Goal: Communication & Community: Answer question/provide support

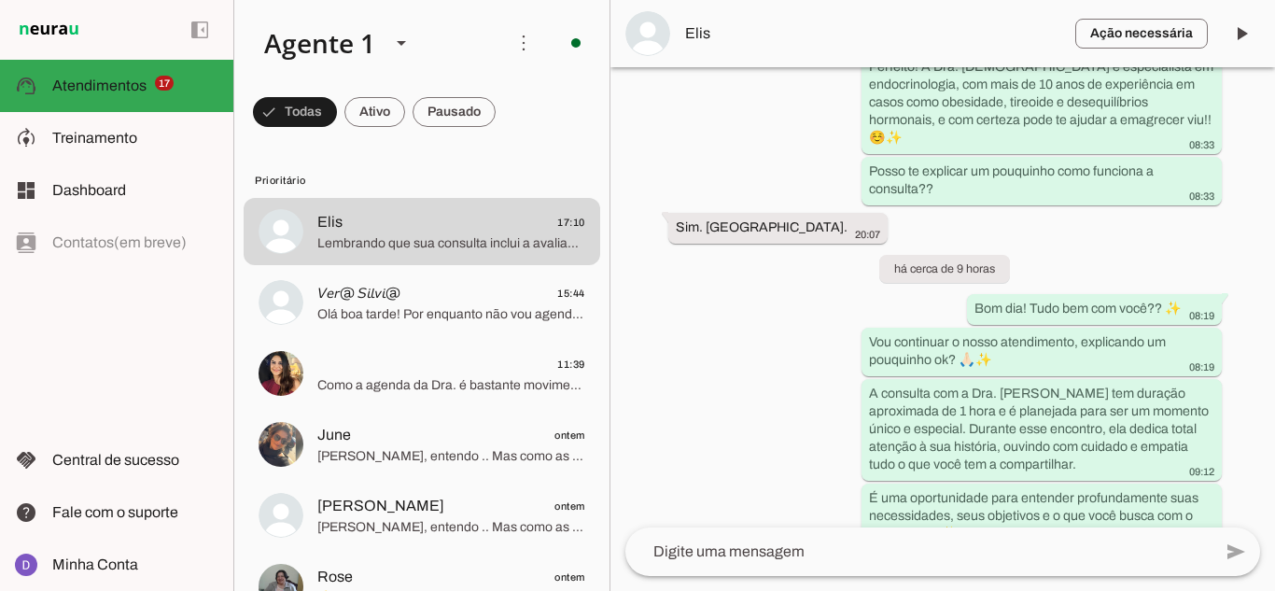
scroll to position [653, 0]
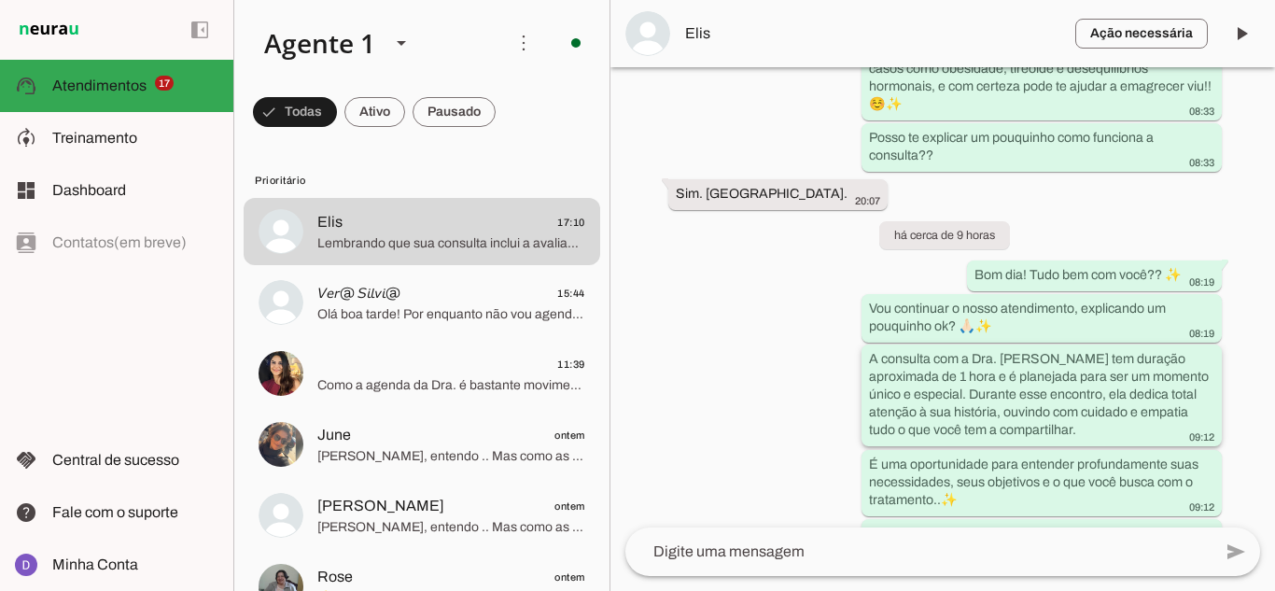
drag, startPoint x: 983, startPoint y: 380, endPoint x: 1109, endPoint y: 399, distance: 127.5
click at [0, 0] on slot "A consulta com a Dra. [PERSON_NAME] tem duração aproximada de 1 hora e é planej…" at bounding box center [0, 0] width 0 height 0
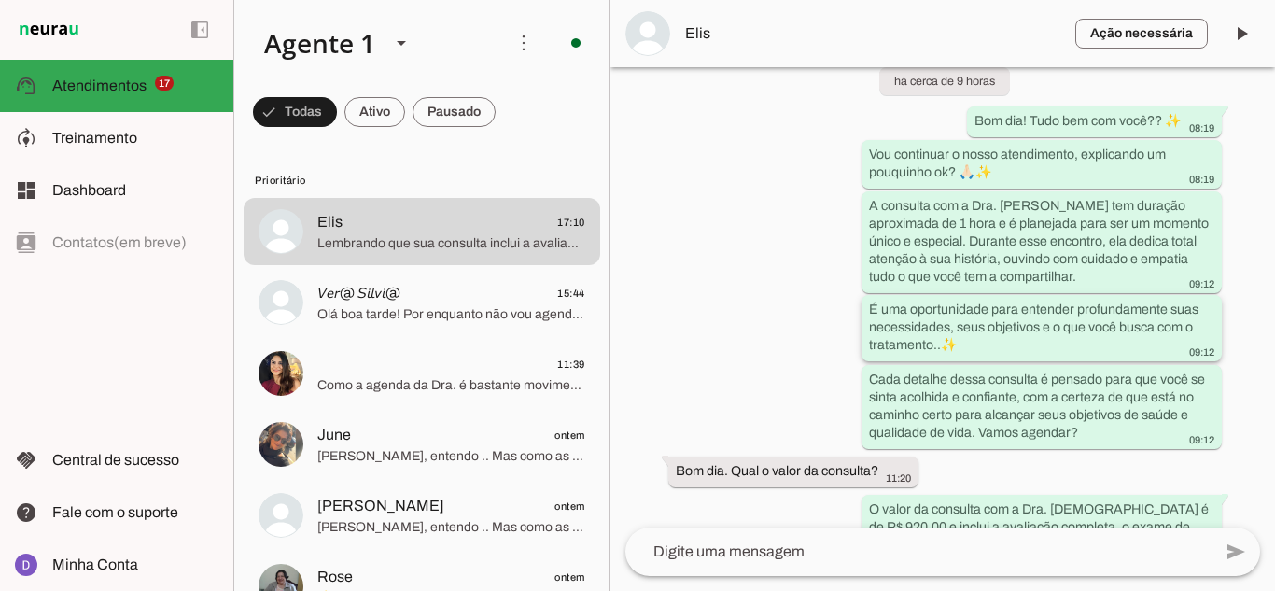
scroll to position [840, 0]
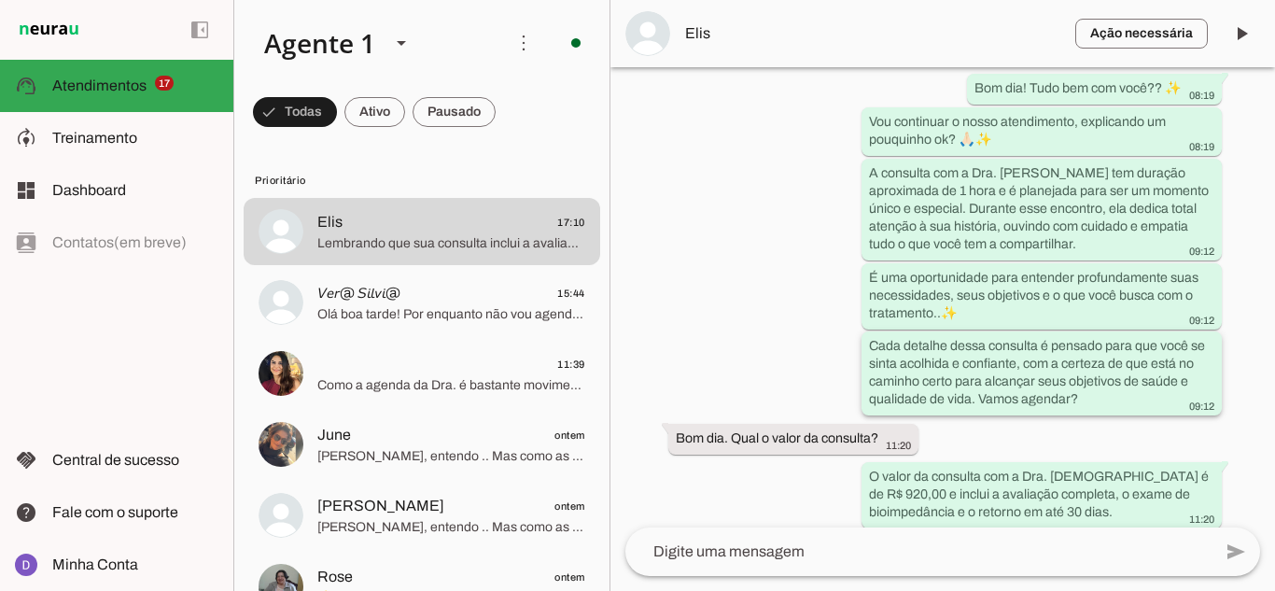
drag, startPoint x: 916, startPoint y: 332, endPoint x: 1020, endPoint y: 368, distance: 109.5
click at [0, 0] on slot "Cada detalhe dessa consulta é pensado para que você se sinta acolhida e confian…" at bounding box center [0, 0] width 0 height 0
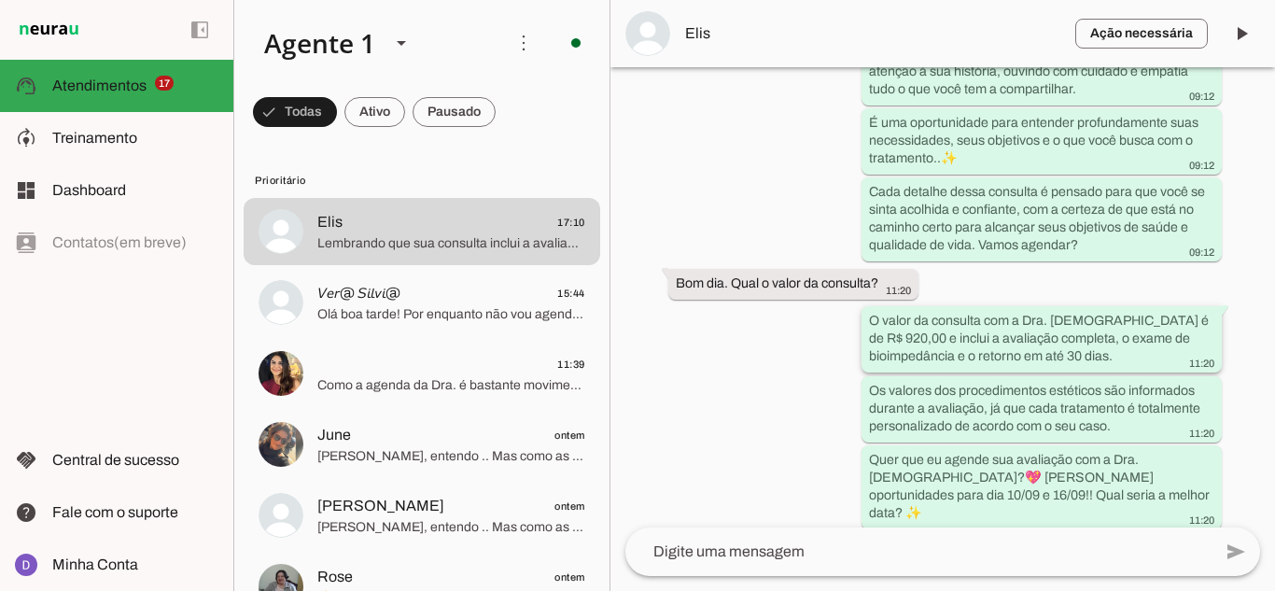
scroll to position [1026, 0]
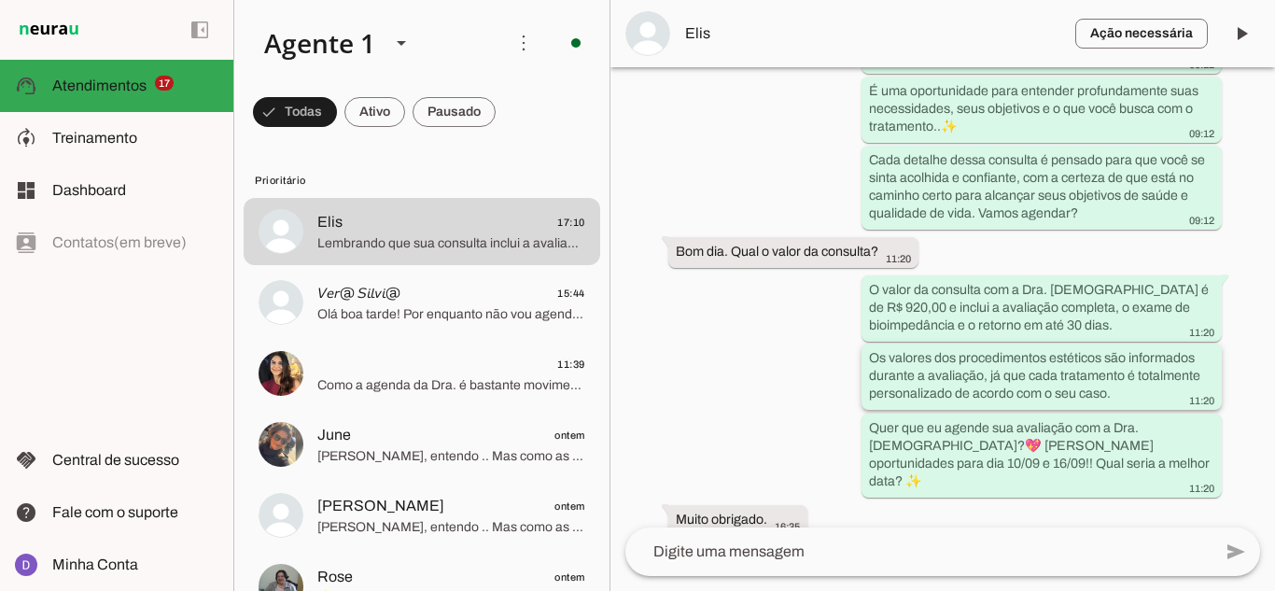
drag, startPoint x: 980, startPoint y: 350, endPoint x: 1060, endPoint y: 383, distance: 87.0
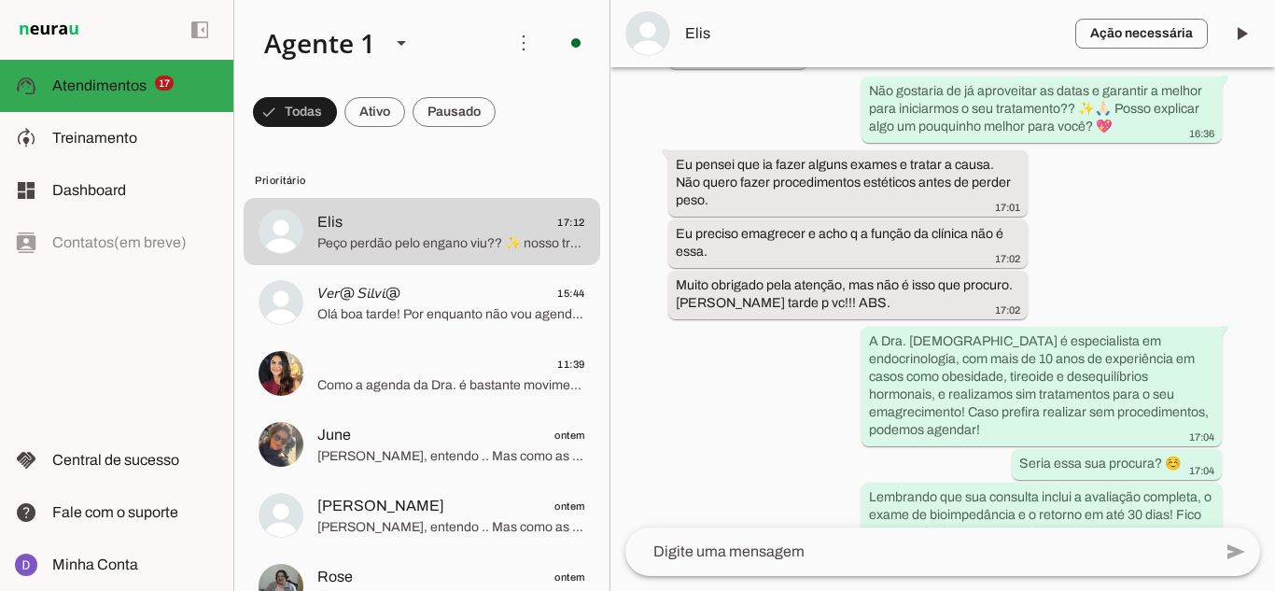
scroll to position [1544, 0]
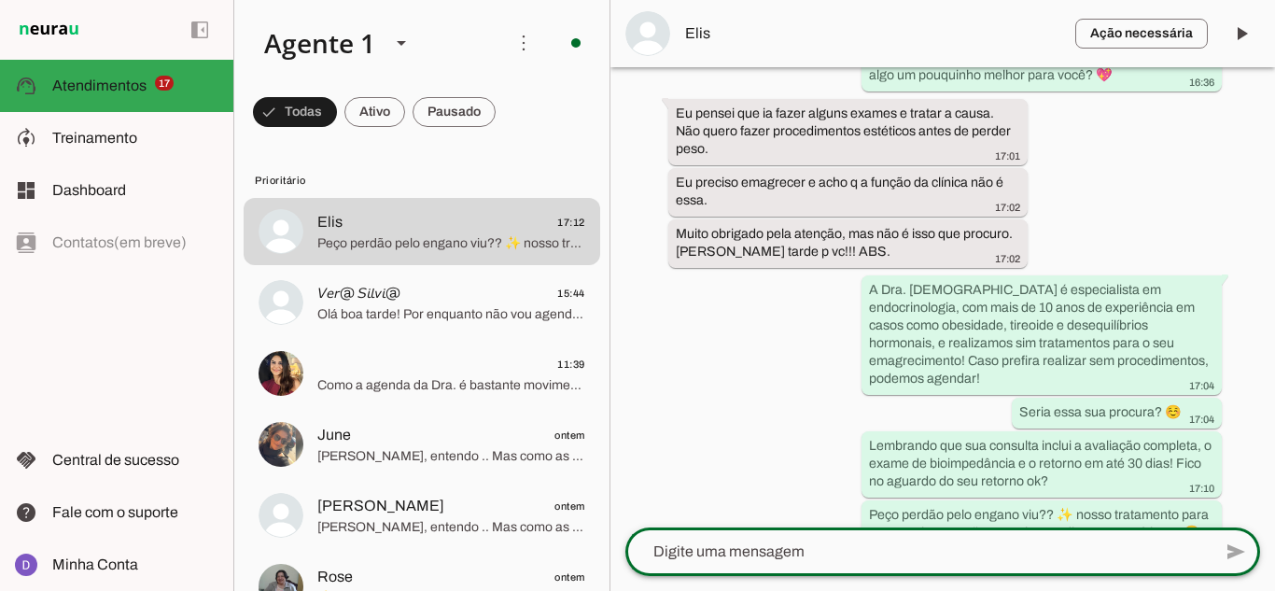
click at [913, 555] on textarea at bounding box center [918, 551] width 586 height 22
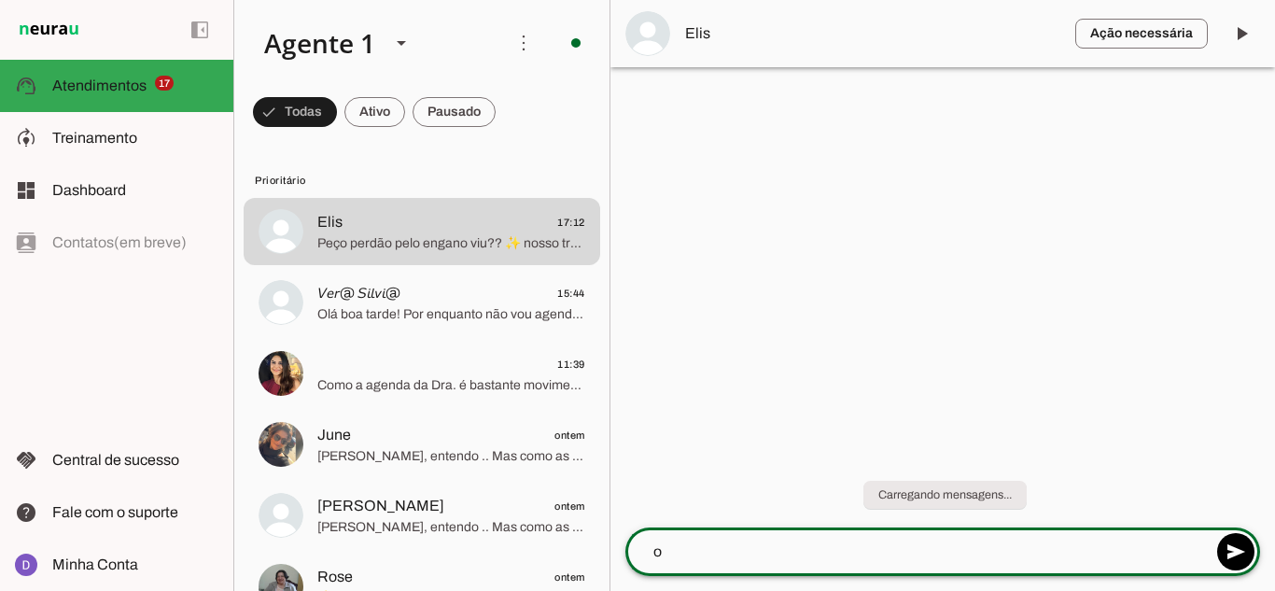
scroll to position [0, 0]
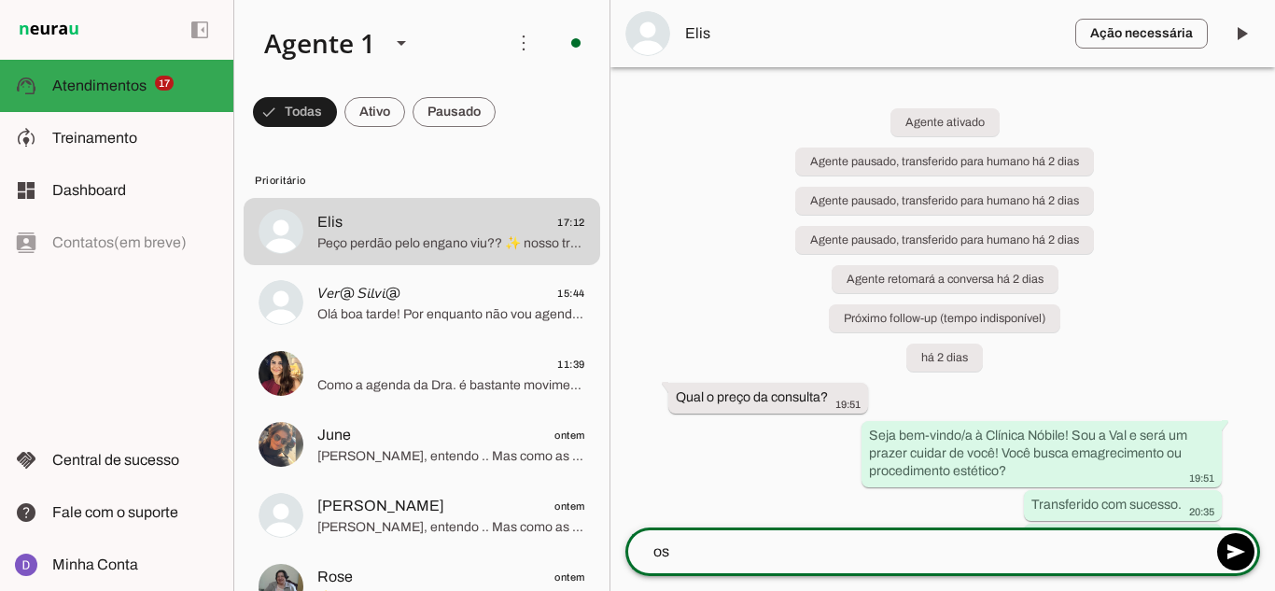
type textarea "o"
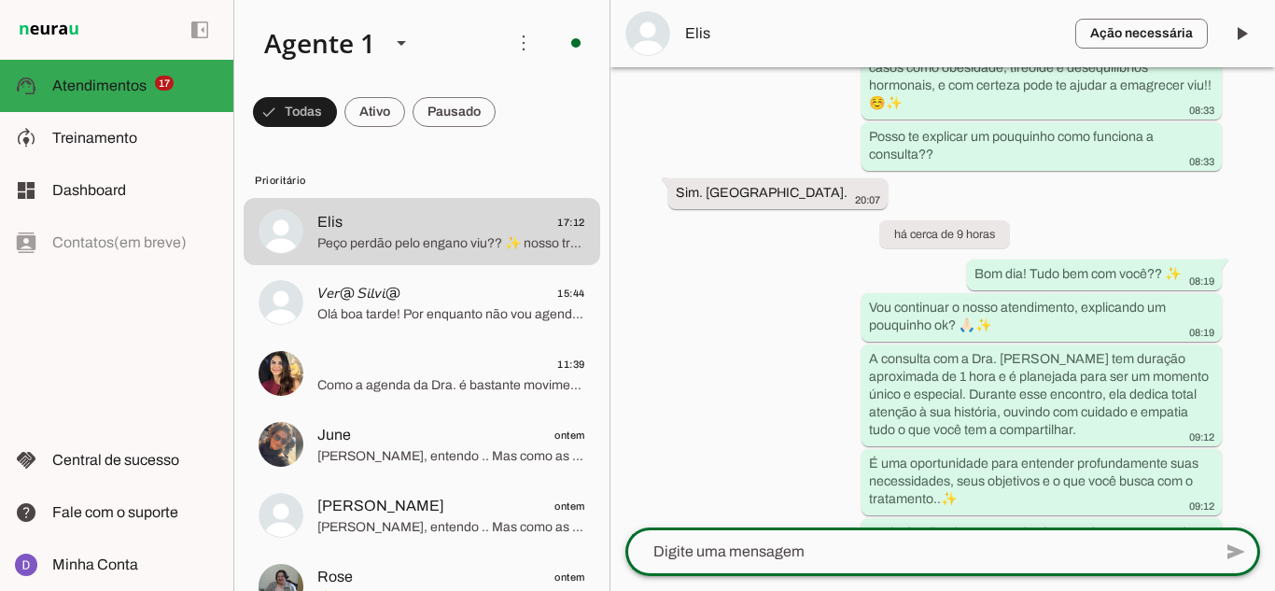
scroll to position [1544, 0]
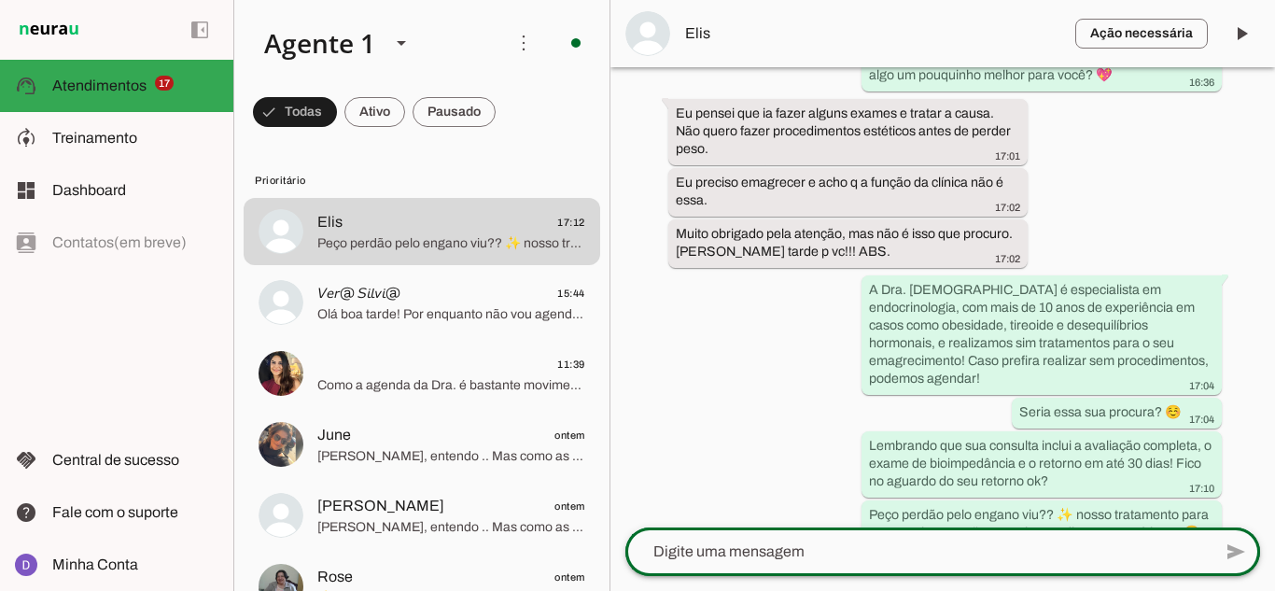
click at [894, 535] on div at bounding box center [918, 551] width 586 height 49
click at [927, 547] on textarea at bounding box center [918, 551] width 586 height 22
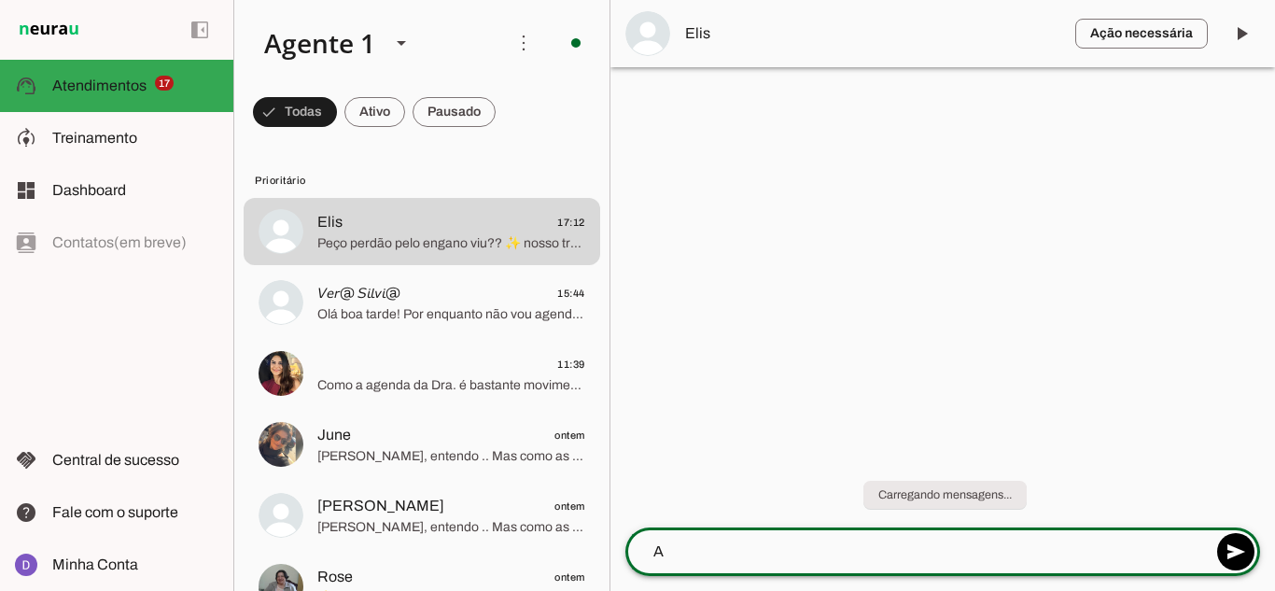
scroll to position [0, 0]
type textarea "A"
click at [755, 297] on div at bounding box center [942, 295] width 664 height 591
click at [454, 265] on md-item "𝘝𝘦𝘳@ 𝘚𝘪𝘭𝘷𝘪@ 15:44 Olá boa tarde! Por enquanto não vou agendar, obrigada" at bounding box center [422, 231] width 356 height 67
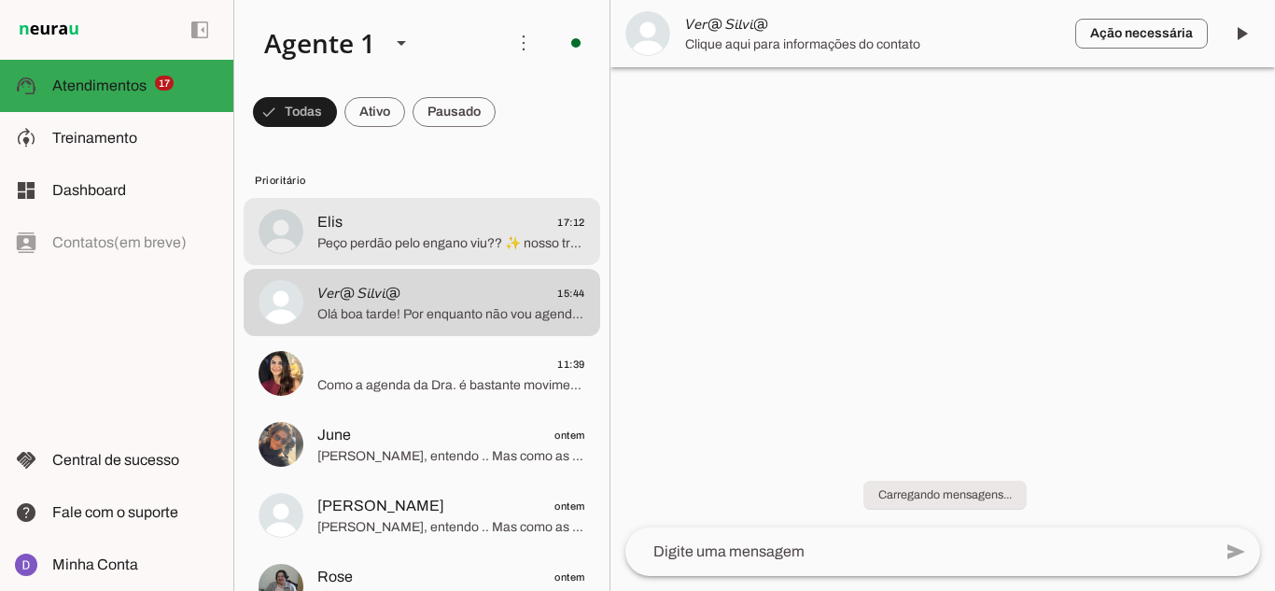
click at [390, 219] on span "Elis 17:12" at bounding box center [451, 222] width 268 height 23
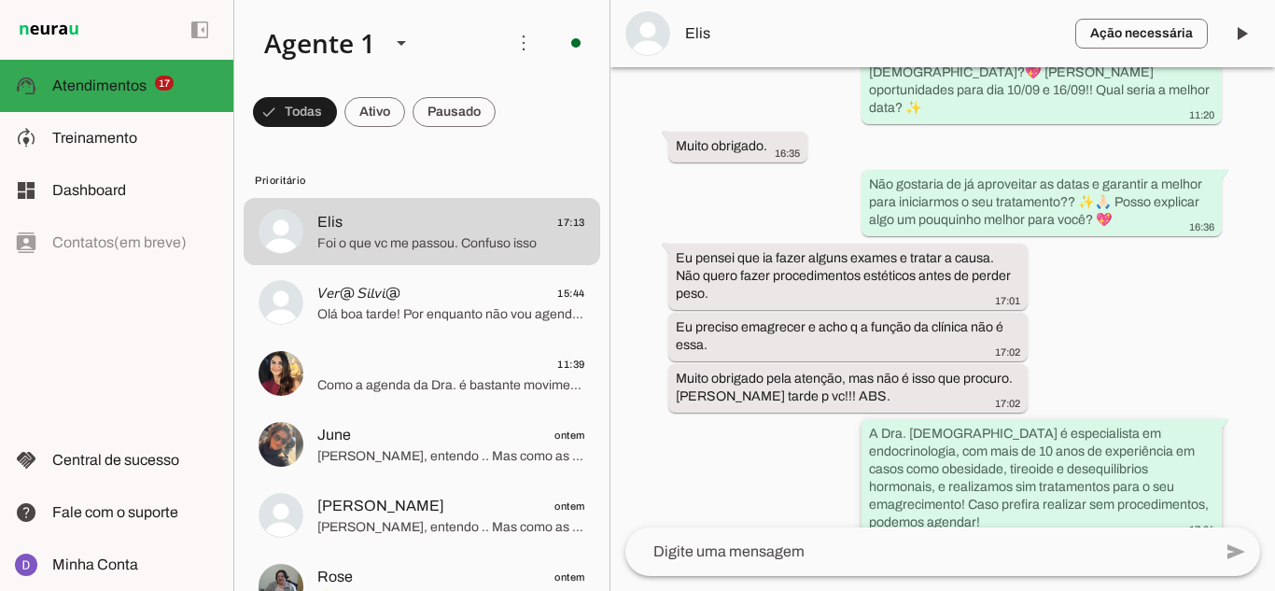
scroll to position [1493, 0]
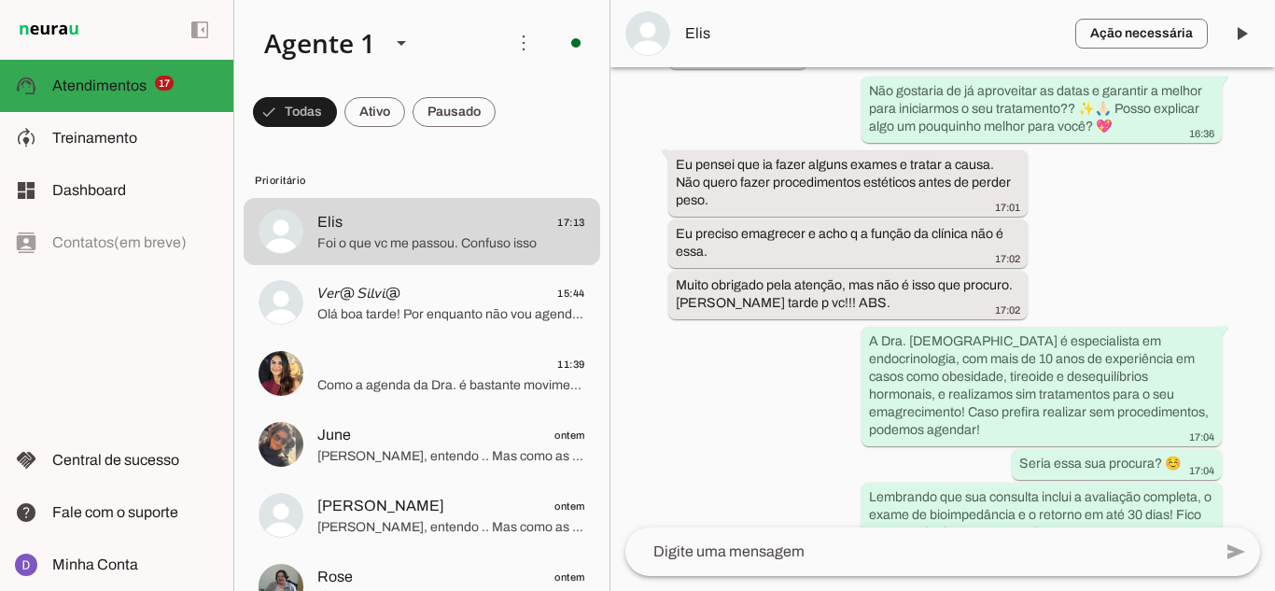
click at [742, 557] on textarea at bounding box center [918, 551] width 586 height 22
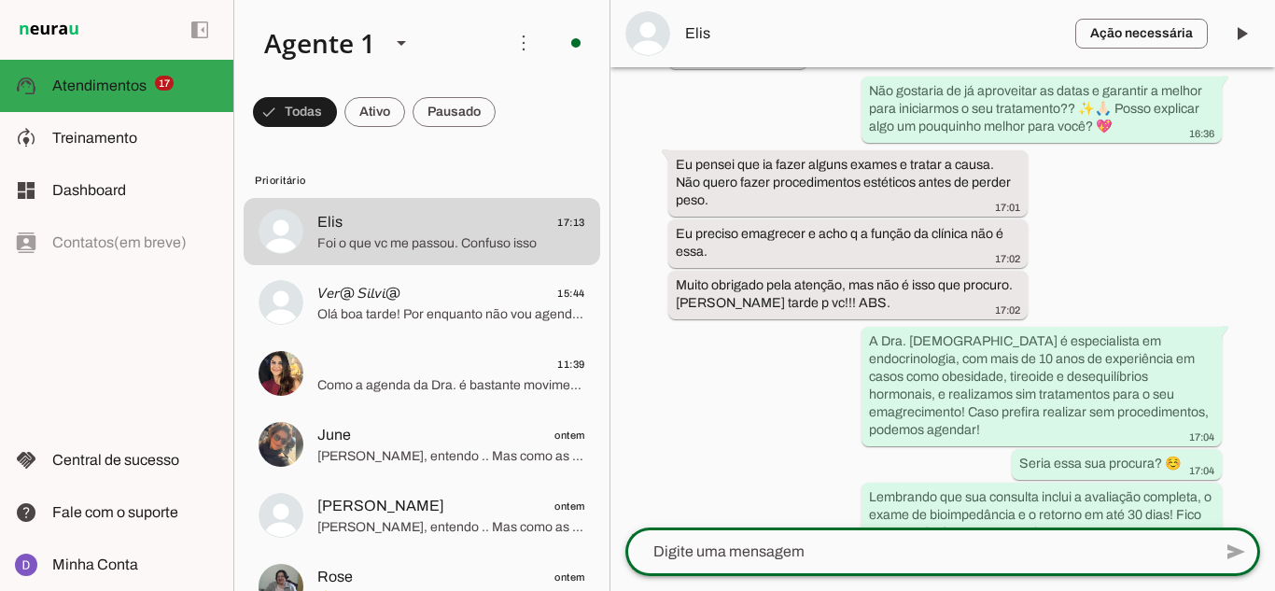
scroll to position [0, 0]
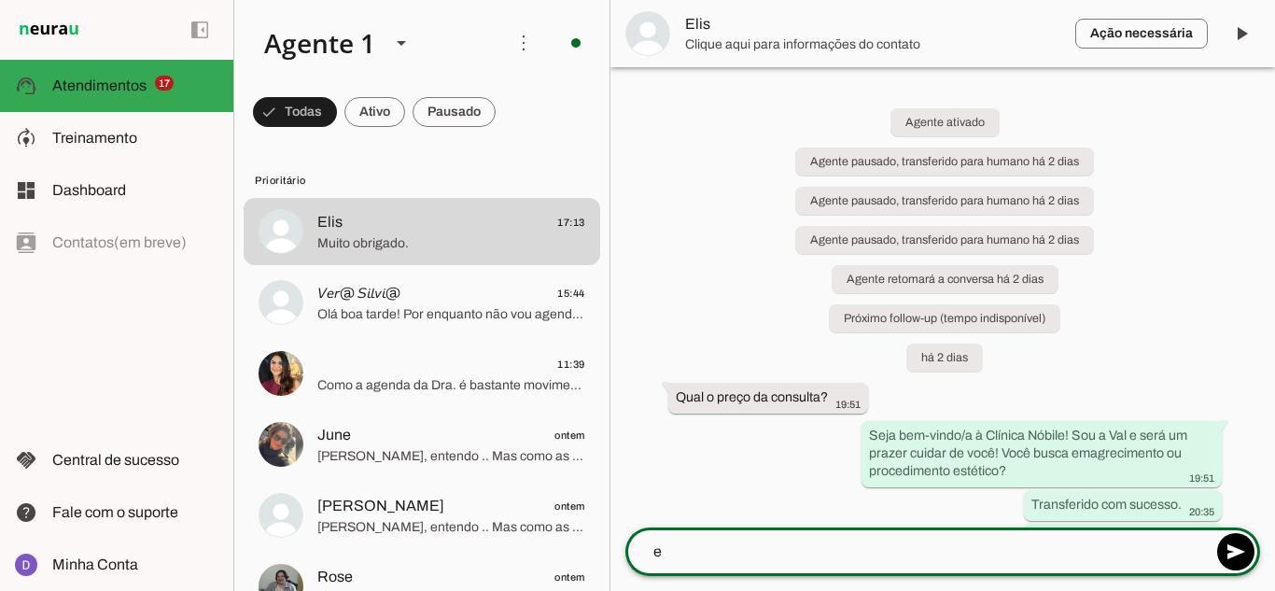
type textarea "e"
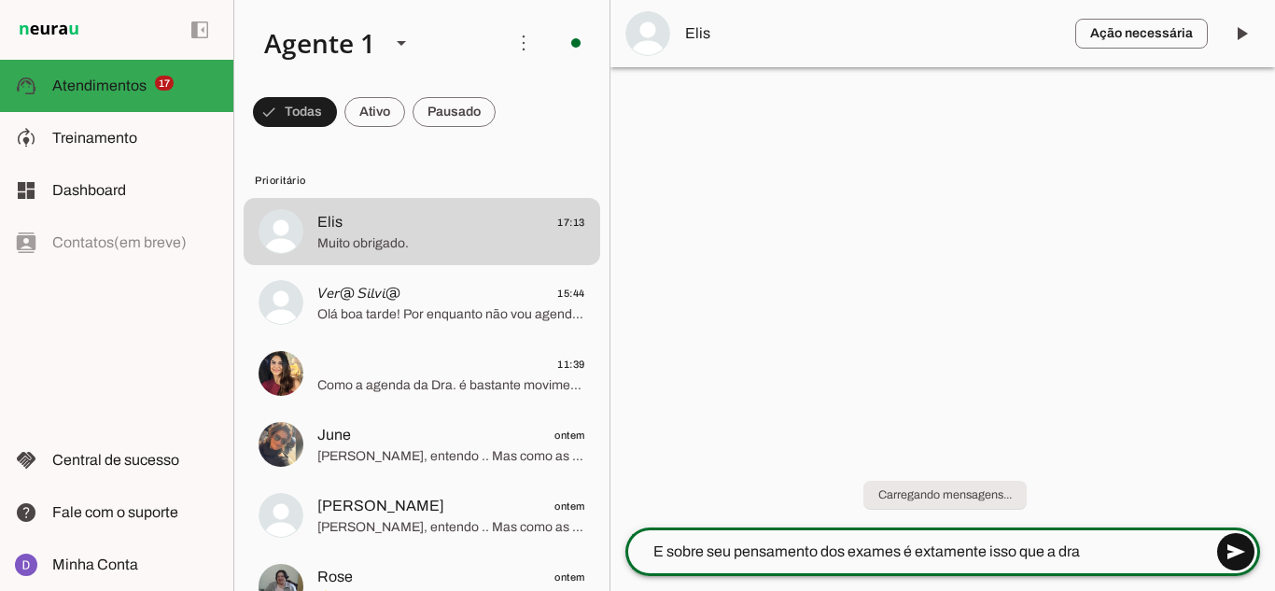
type textarea "E sobre seu pensamento dos exames é extamente isso que a dra [DEMOGRAPHIC_DATA]…"
type md-outlined-text-field "E sobre seu pensamento dos exames é extamente isso que a dra [DEMOGRAPHIC_DATA]…"
click at [1246, 546] on span at bounding box center [1235, 551] width 45 height 45
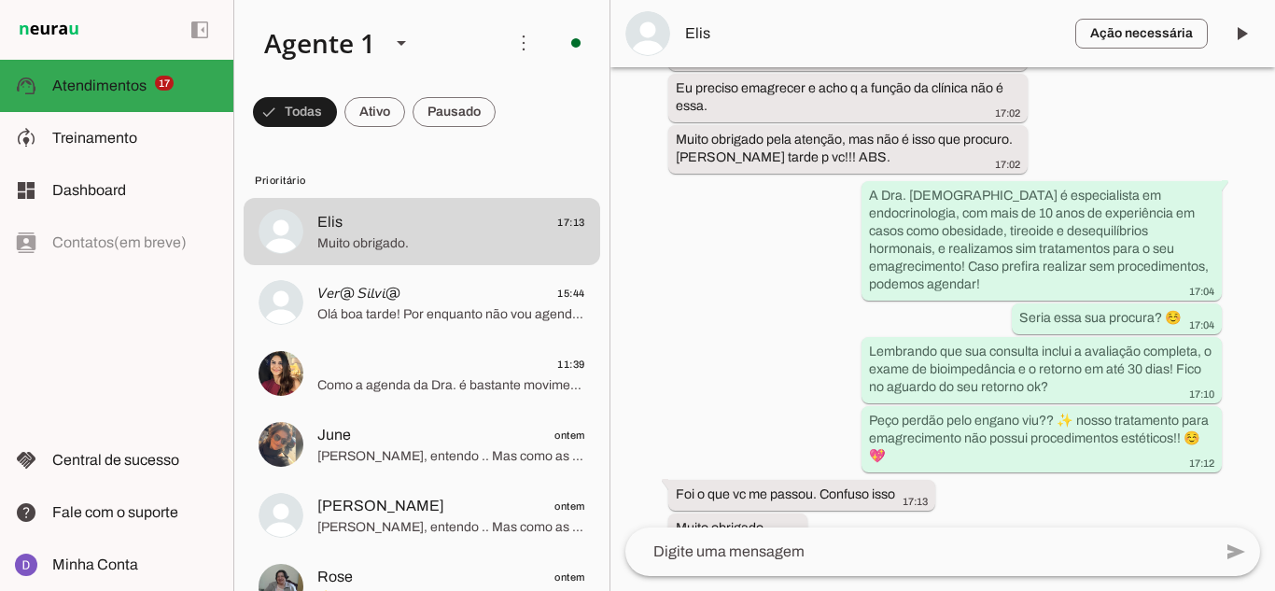
scroll to position [1672, 0]
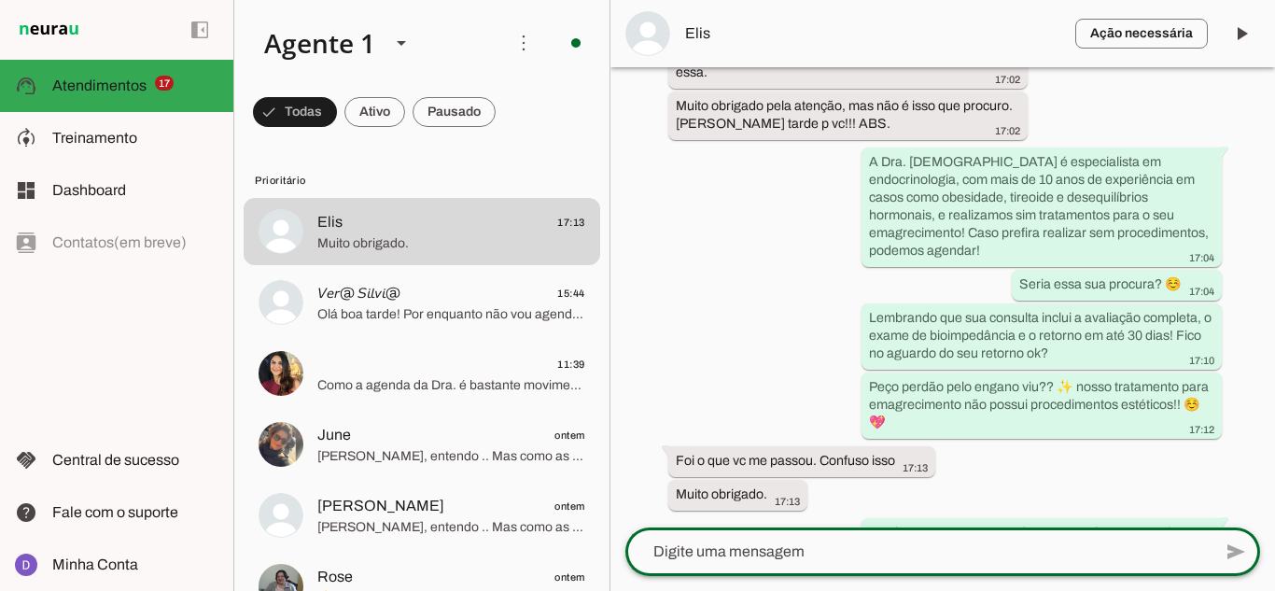
click at [929, 550] on textarea at bounding box center [918, 551] width 586 height 22
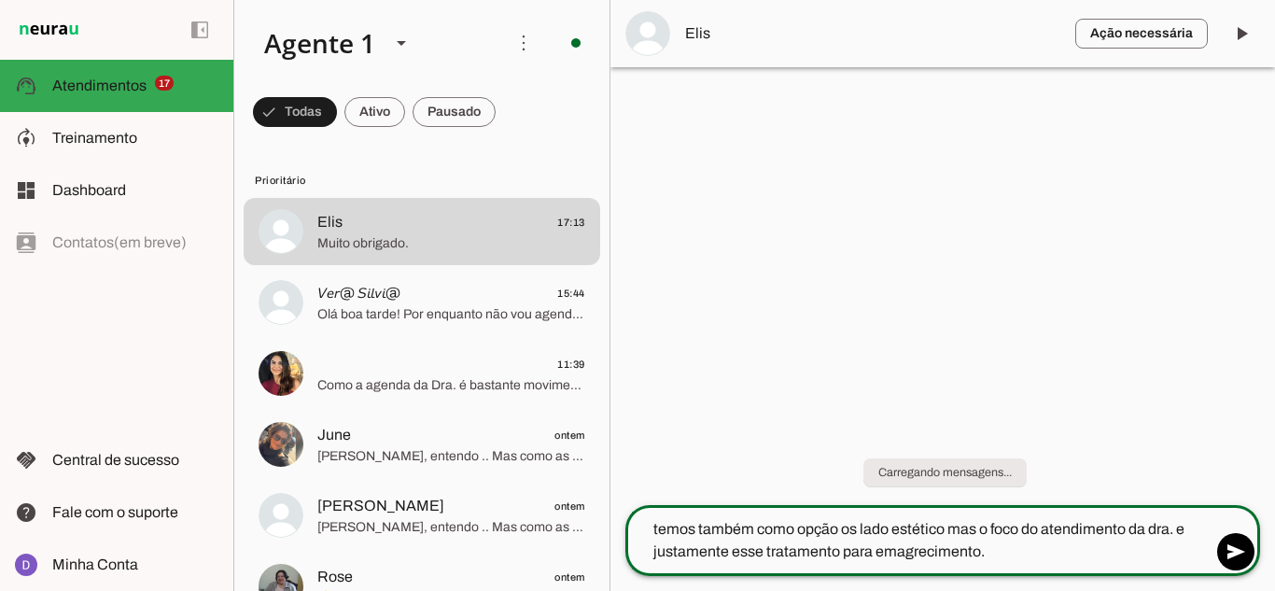
type textarea "temos também como opção os lado estético mas o foco do atendimento da dra. e ju…"
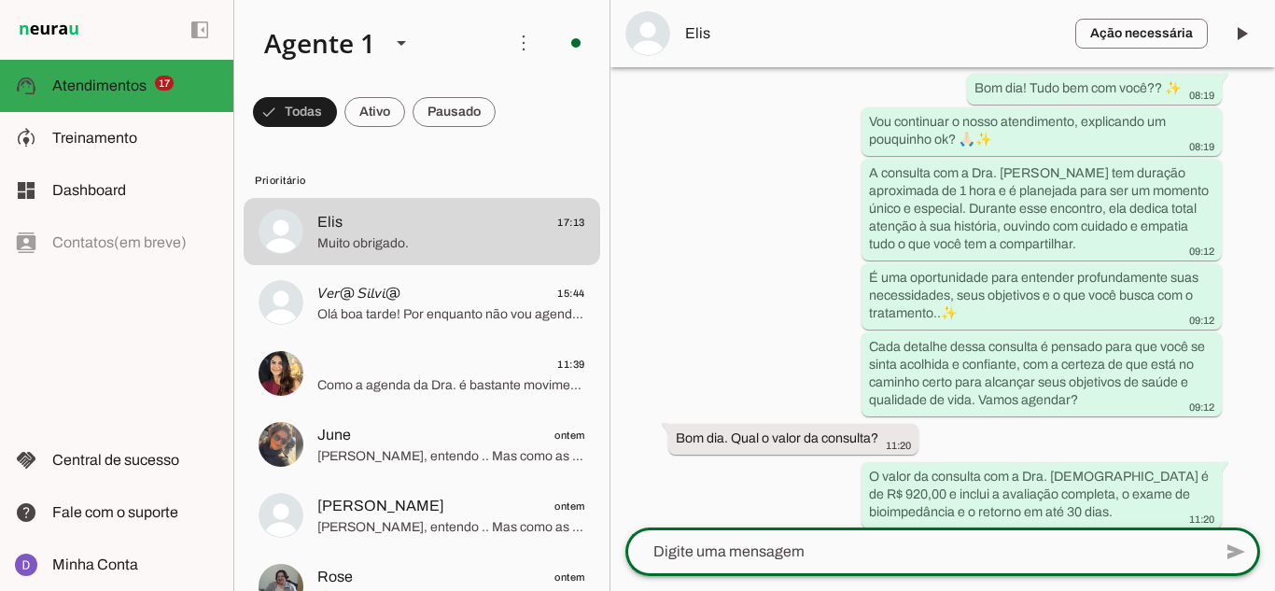
scroll to position [1741, 0]
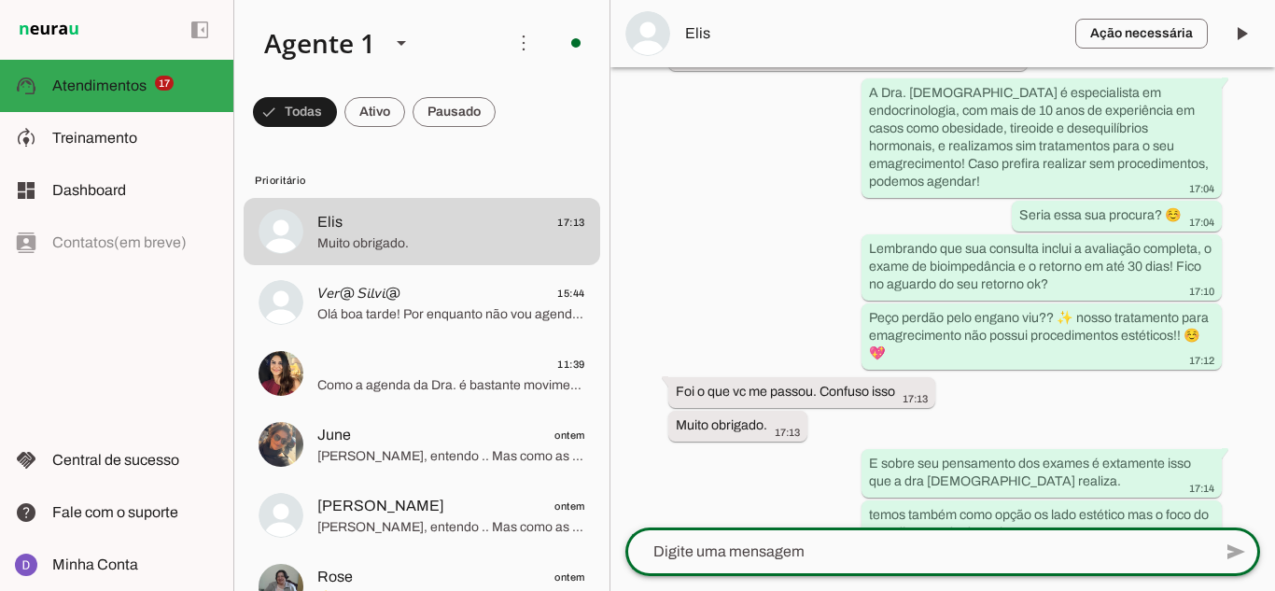
click at [934, 540] on textarea at bounding box center [918, 551] width 586 height 22
click at [756, 542] on textarea at bounding box center [918, 551] width 586 height 22
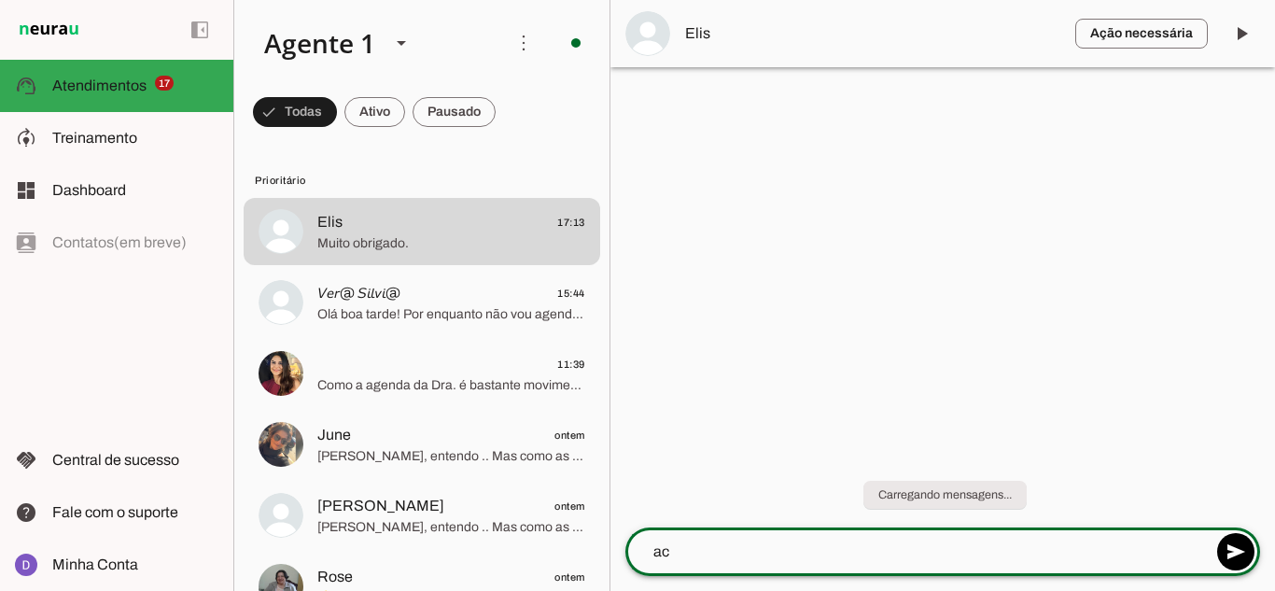
type textarea "a"
type textarea "p"
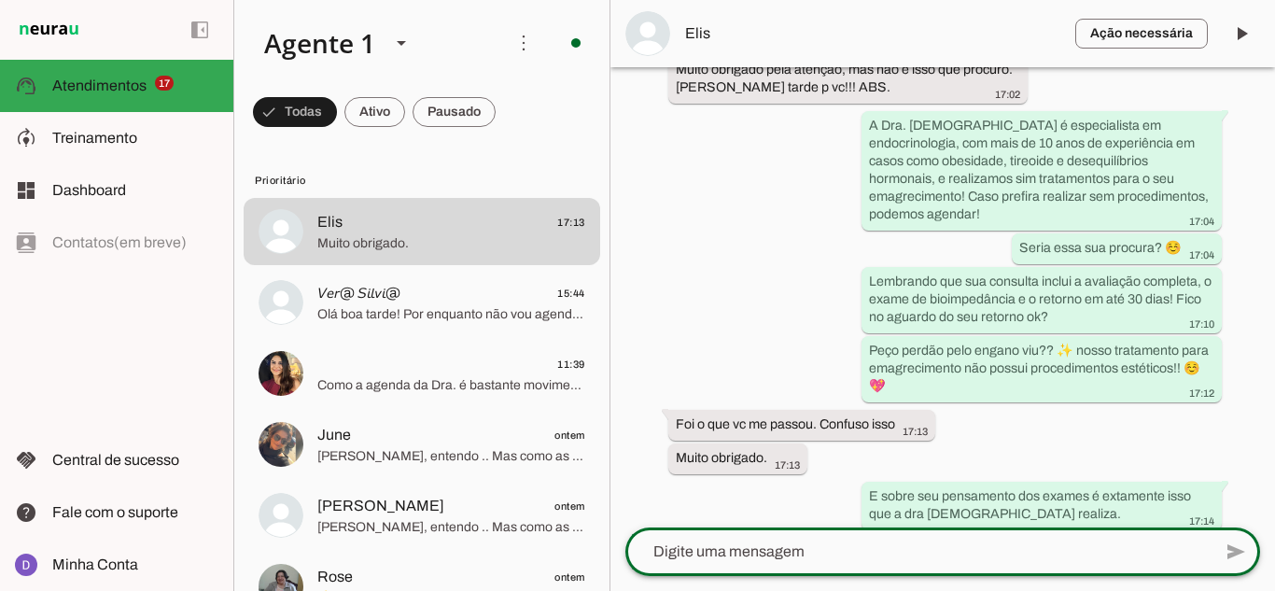
scroll to position [1741, 0]
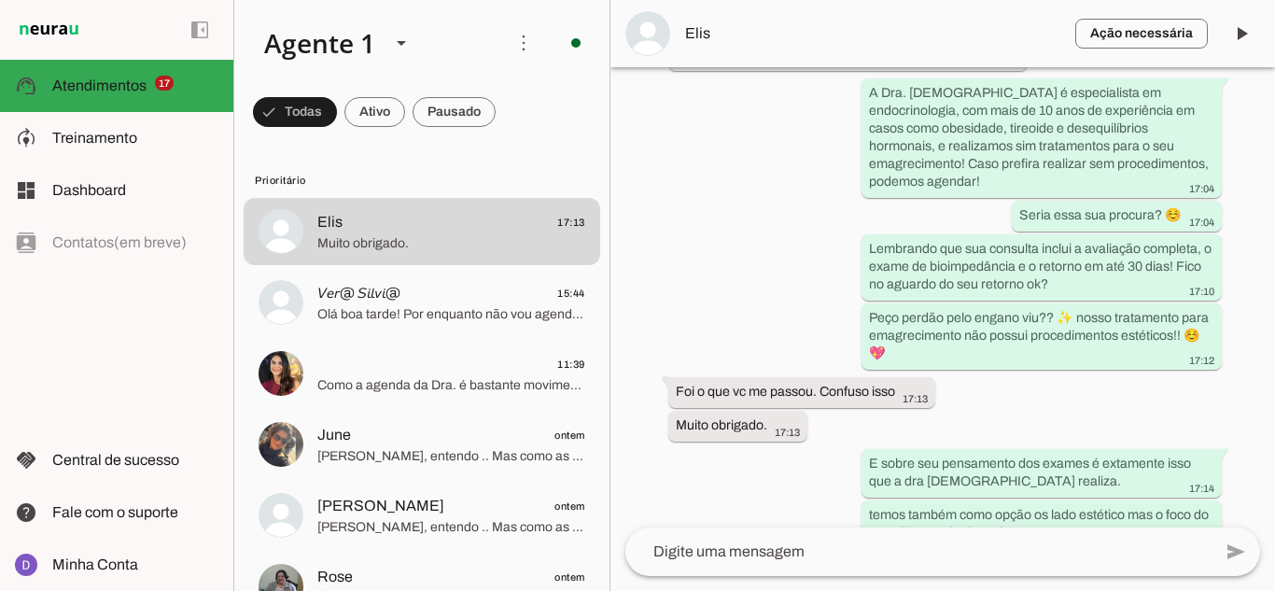
drag, startPoint x: 928, startPoint y: 411, endPoint x: 1050, endPoint y: 444, distance: 125.6
click at [1050, 444] on div "Agente ativado Agente pausado, transferido para humano há 2 dias Agente pausado…" at bounding box center [942, 297] width 664 height 460
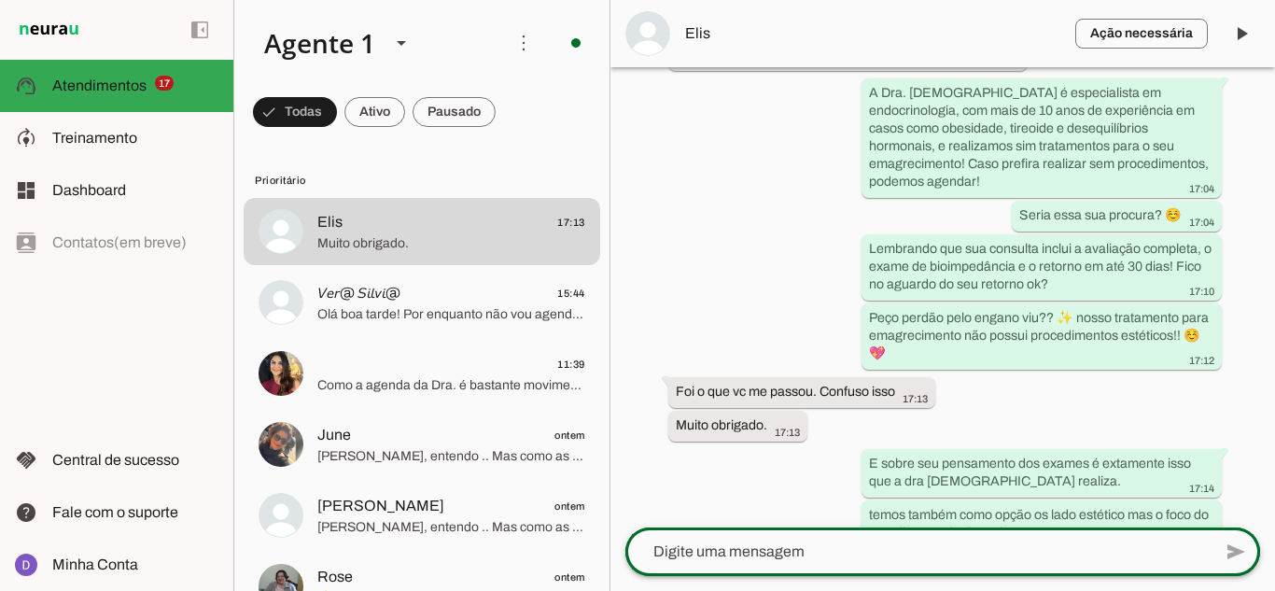
click at [954, 533] on div at bounding box center [918, 551] width 586 height 49
click at [712, 542] on textarea at bounding box center [918, 551] width 586 height 22
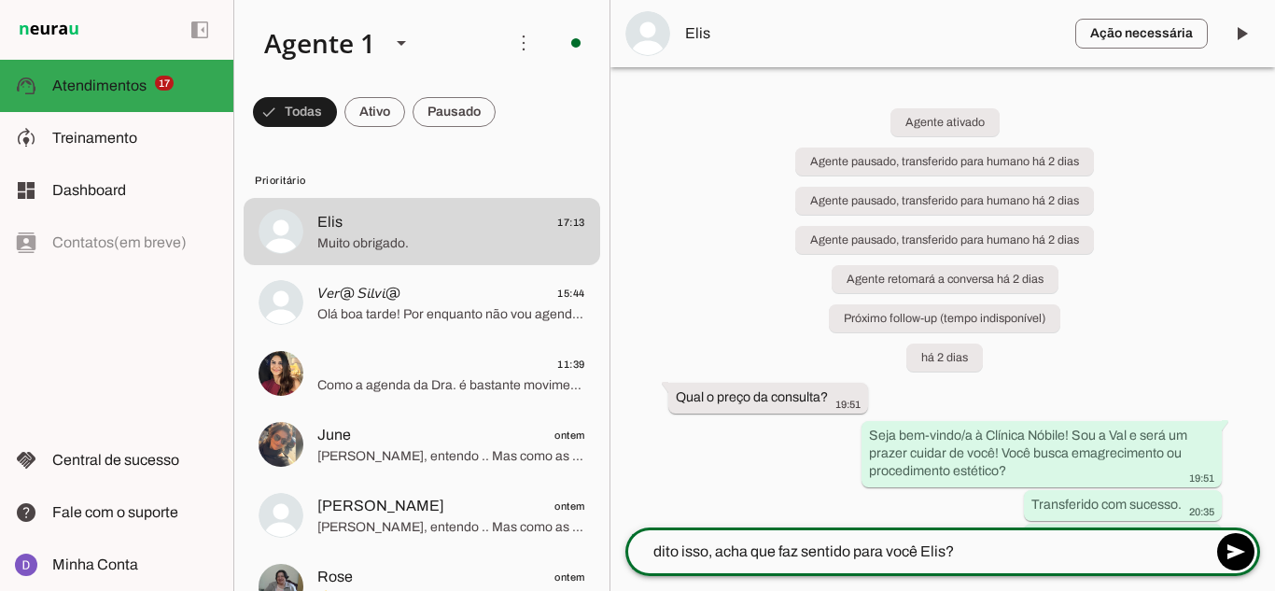
click at [917, 547] on textarea "dito isso, acha que faz sentido para você Elis?" at bounding box center [918, 551] width 586 height 22
type textarea "dito isso, acha que faz sentido para você, Elis?"
type md-outlined-text-field "dito isso, acha que faz sentido para você, Elis?"
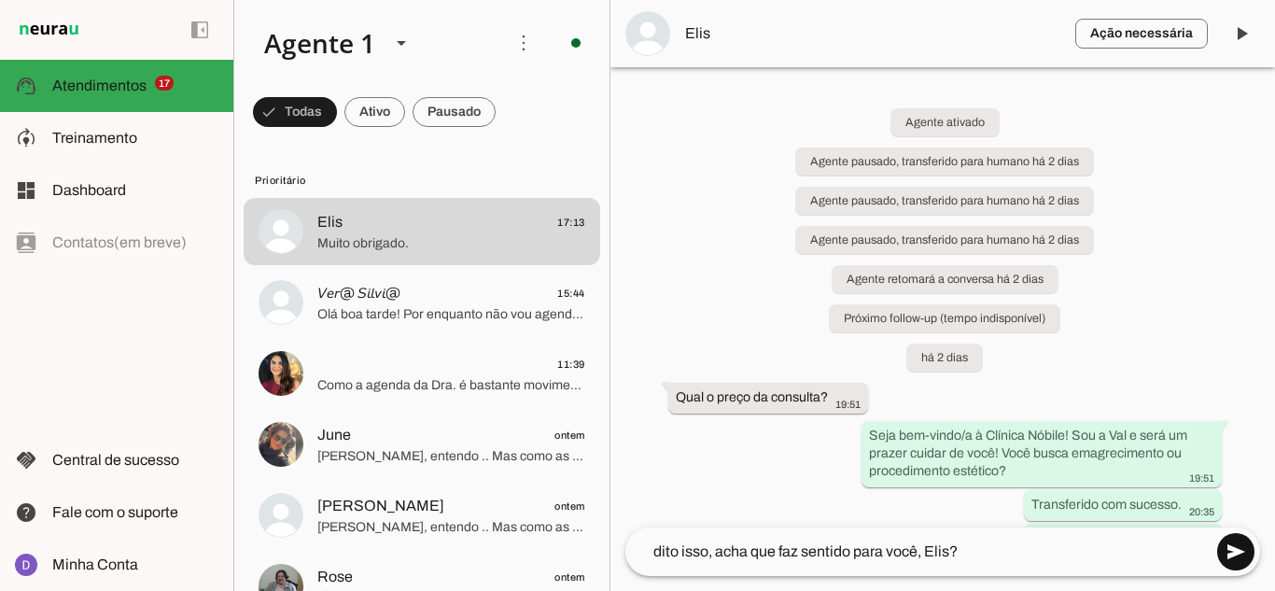
click at [1230, 550] on span at bounding box center [1235, 551] width 45 height 45
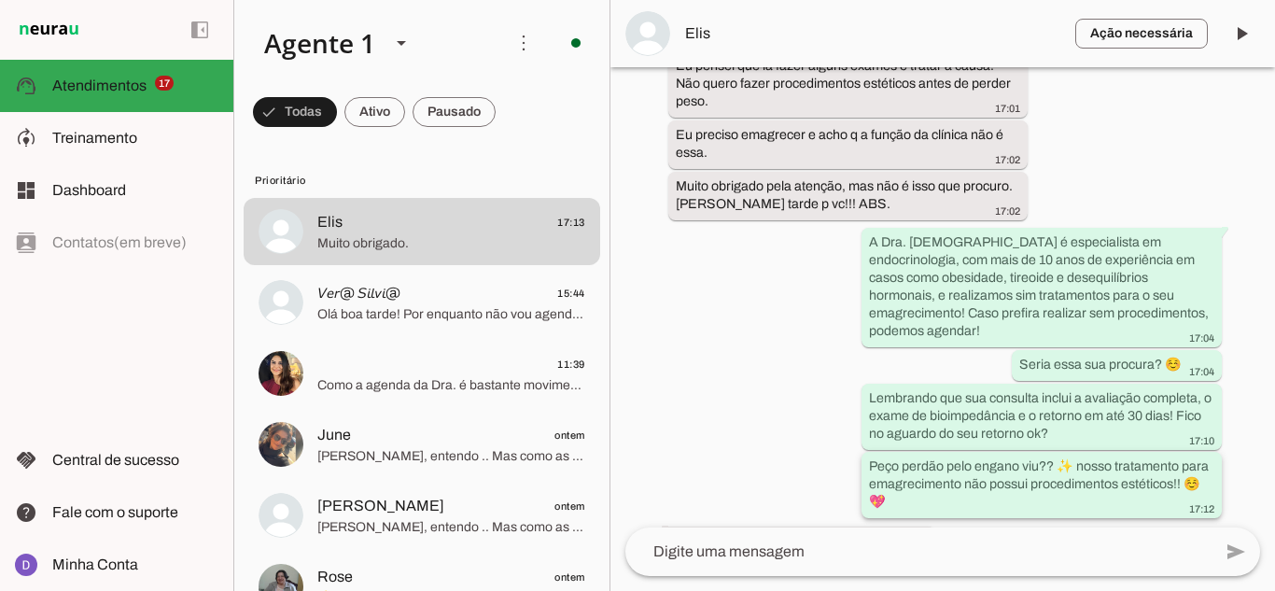
scroll to position [1779, 0]
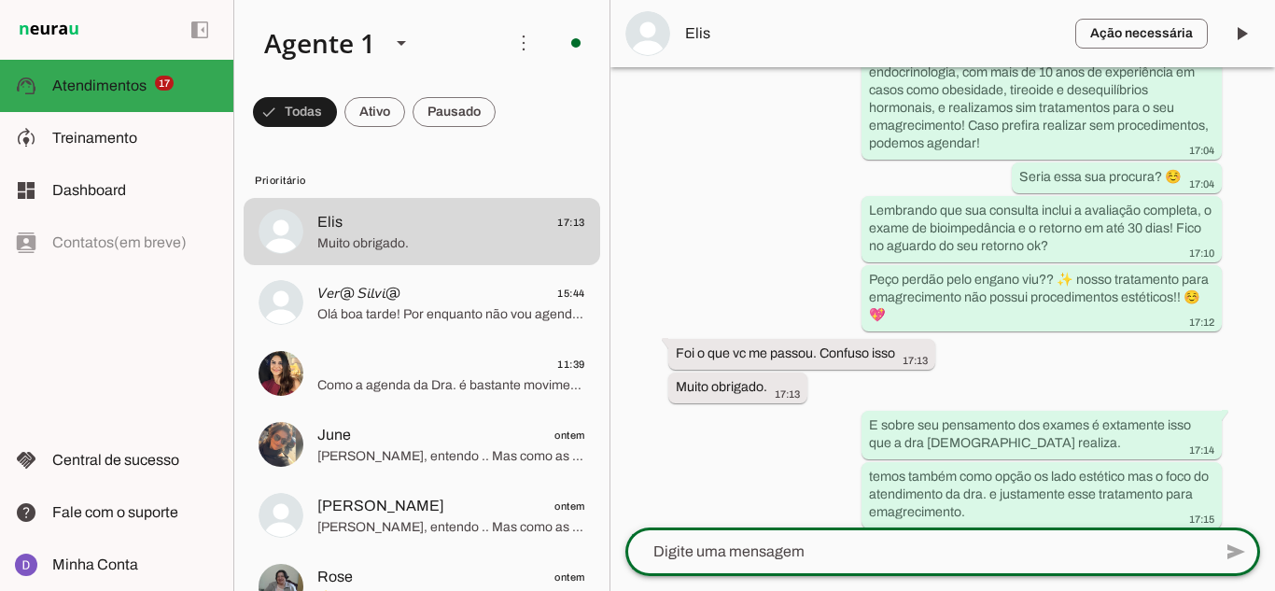
click at [914, 554] on textarea at bounding box center [918, 551] width 586 height 22
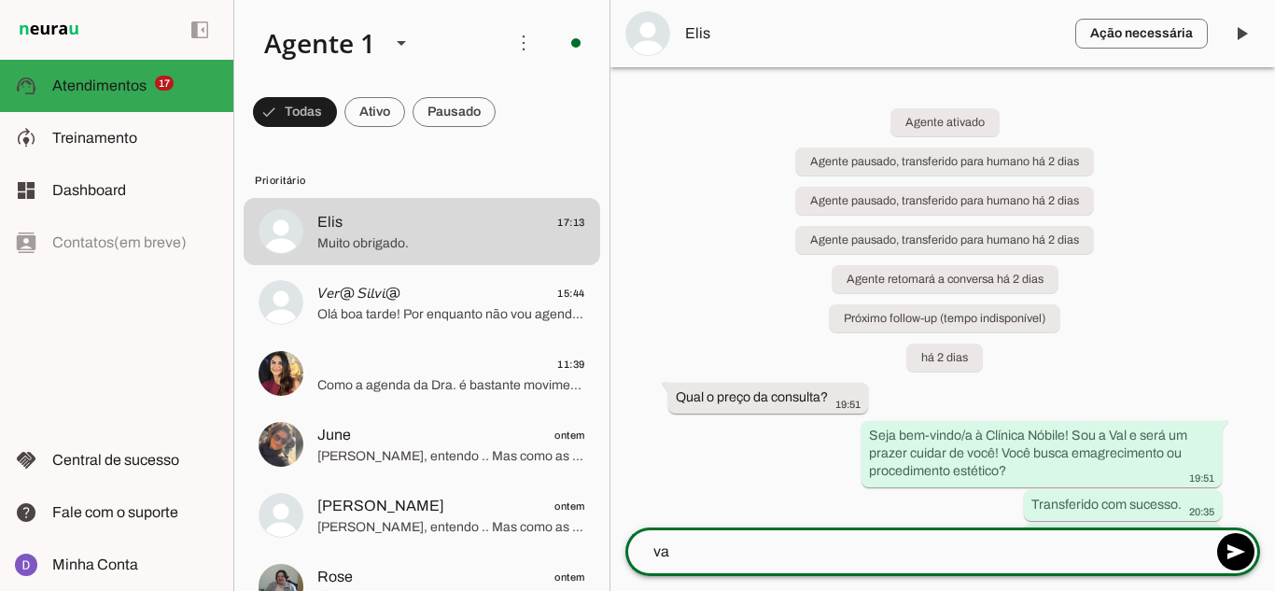
type textarea "v"
type textarea "Vamos garantir sua consulta =D"
type md-outlined-text-field "Vamos garantir sua consulta =D"
click at [1249, 551] on span at bounding box center [1235, 551] width 45 height 45
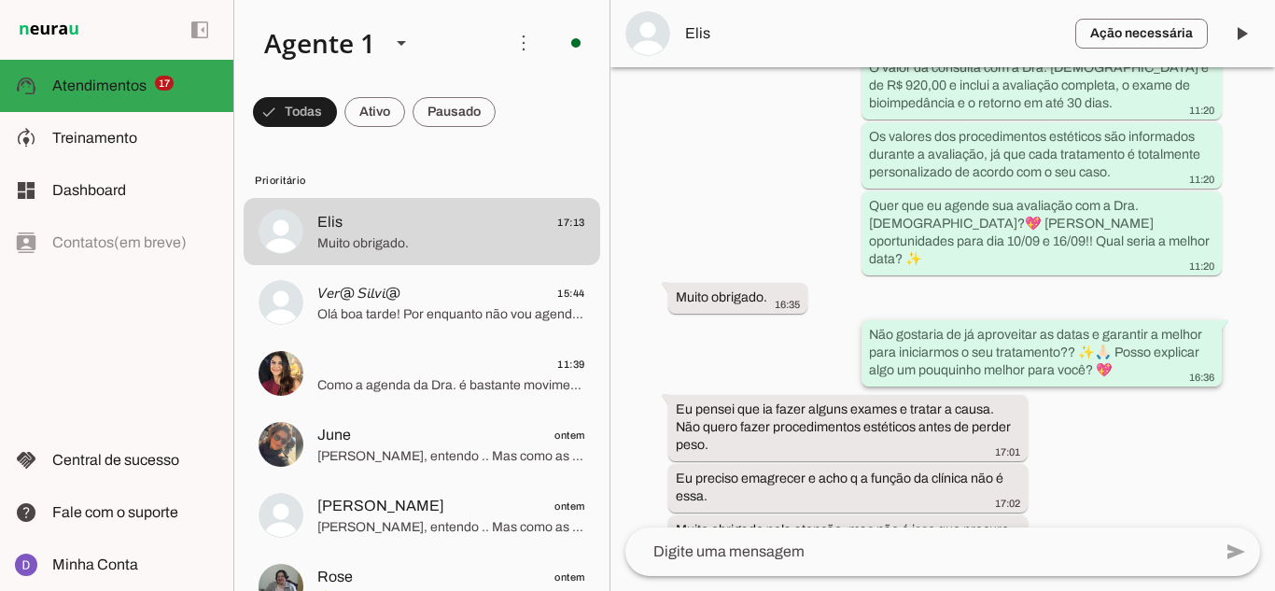
scroll to position [1155, 0]
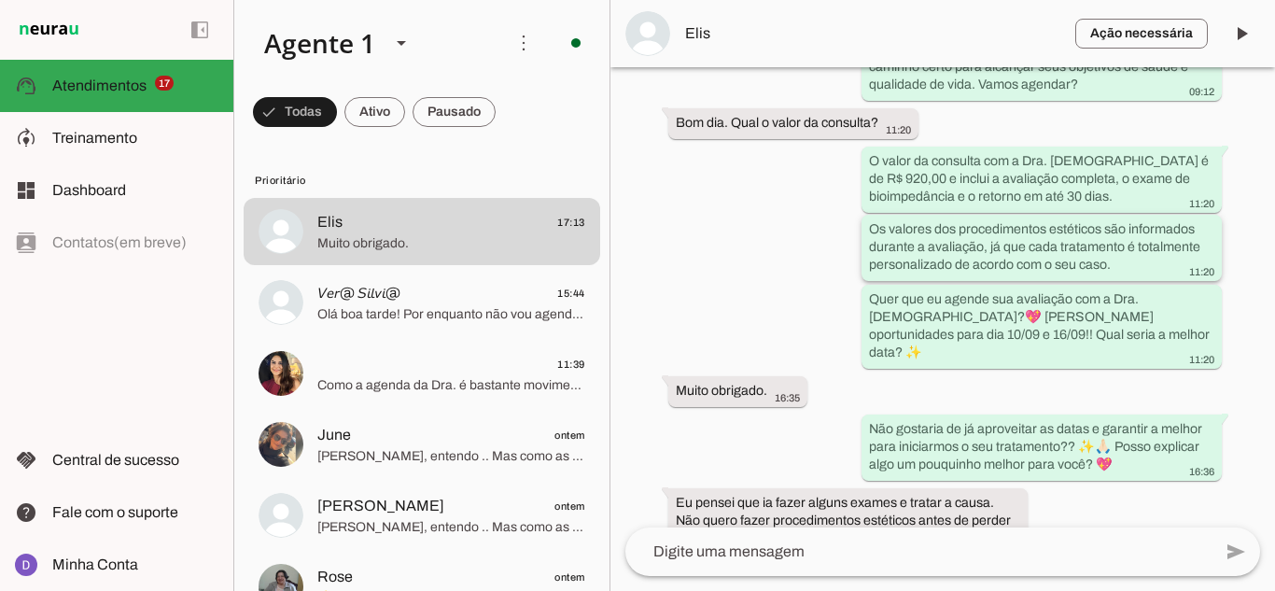
click at [0, 0] on slot "Os valores dos procedimentos estéticos são informados durante a avaliação, já q…" at bounding box center [0, 0] width 0 height 0
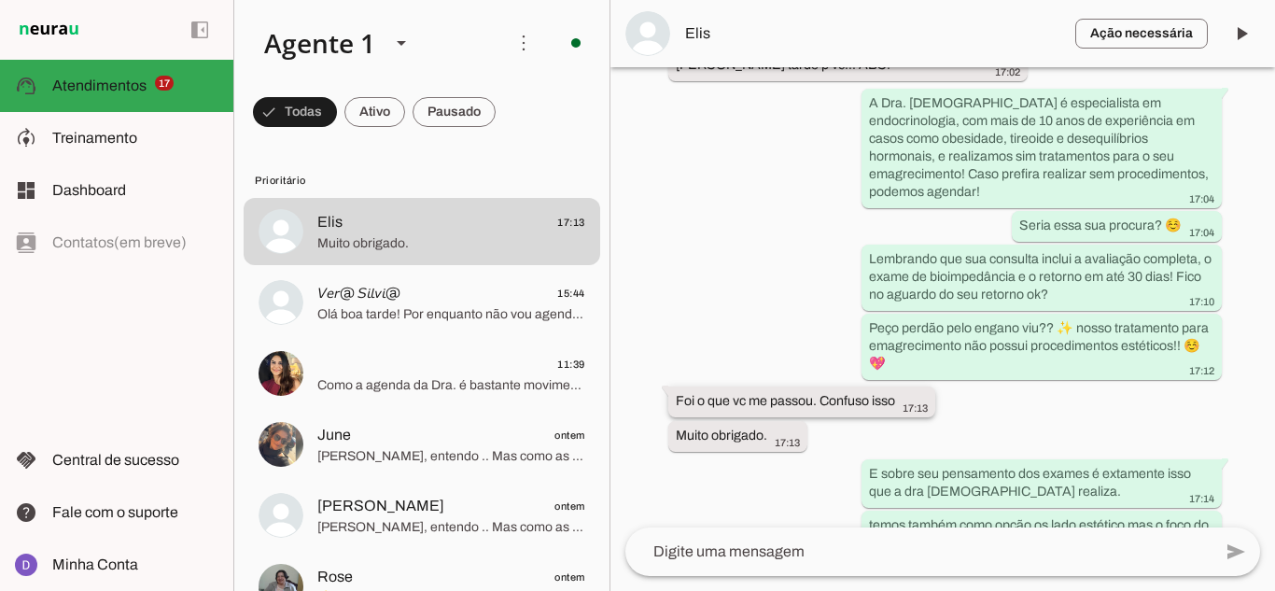
scroll to position [1808, 0]
